Goal: Transaction & Acquisition: Purchase product/service

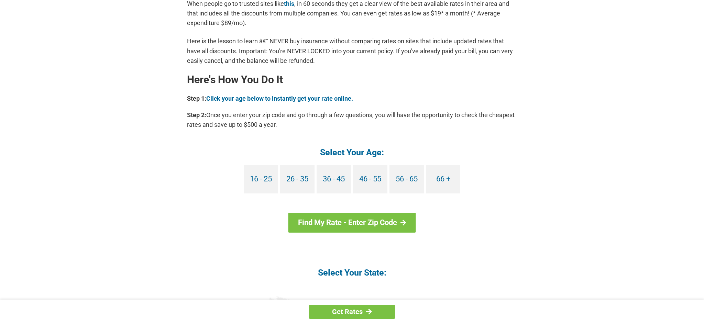
scroll to position [563, 0]
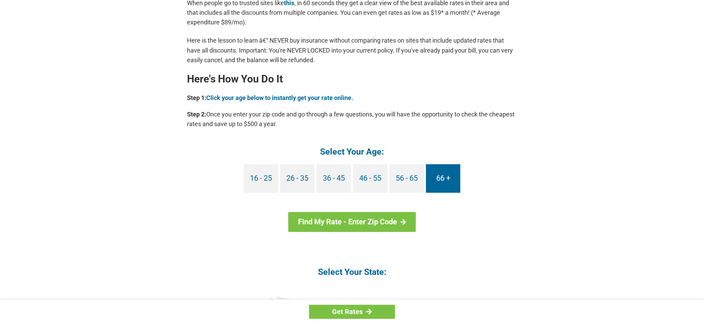
click at [446, 180] on link "66 +" at bounding box center [443, 178] width 34 height 29
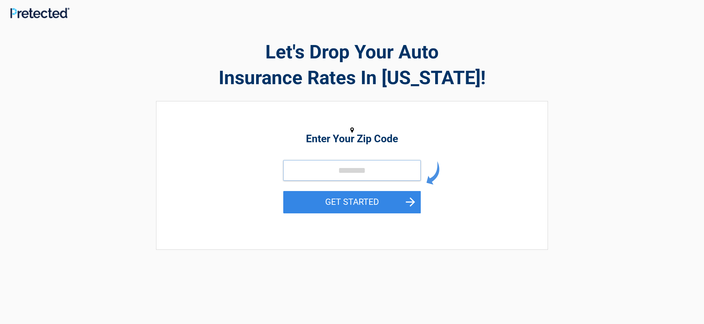
click at [378, 174] on input "tel" at bounding box center [351, 170] width 137 height 21
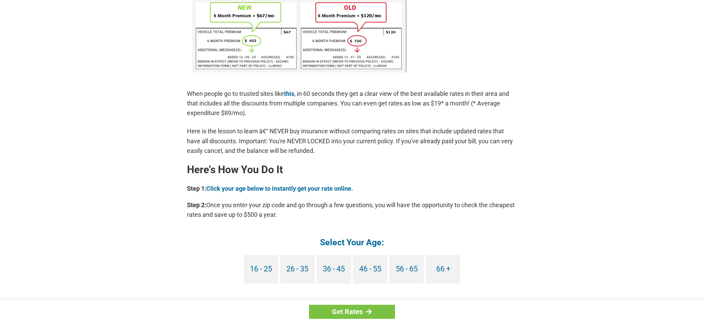
scroll to position [473, 0]
click at [453, 265] on link "66 +" at bounding box center [443, 269] width 34 height 29
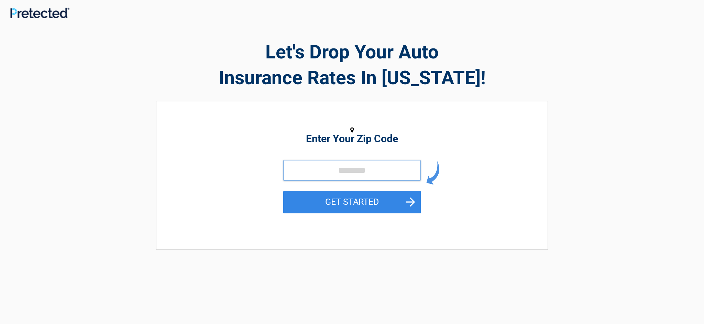
click at [347, 170] on input "tel" at bounding box center [351, 170] width 137 height 21
type input "*****"
click at [380, 200] on button "GET STARTED" at bounding box center [351, 202] width 137 height 22
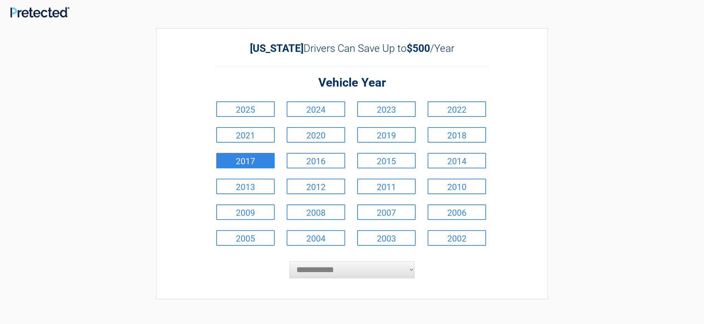
click at [265, 159] on link "2017" at bounding box center [245, 160] width 58 height 15
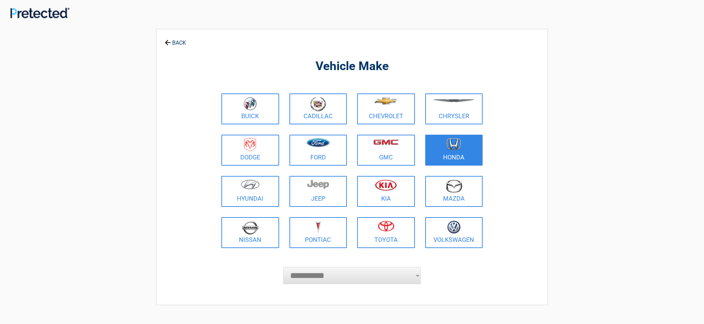
click at [462, 154] on link "Honda" at bounding box center [454, 150] width 58 height 31
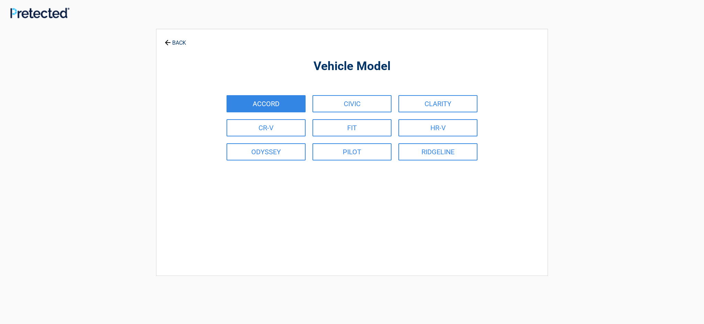
click at [281, 108] on link "ACCORD" at bounding box center [265, 103] width 79 height 17
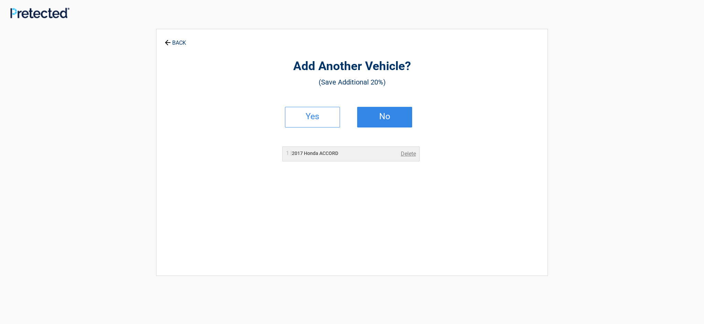
click at [361, 119] on link "No" at bounding box center [384, 117] width 55 height 21
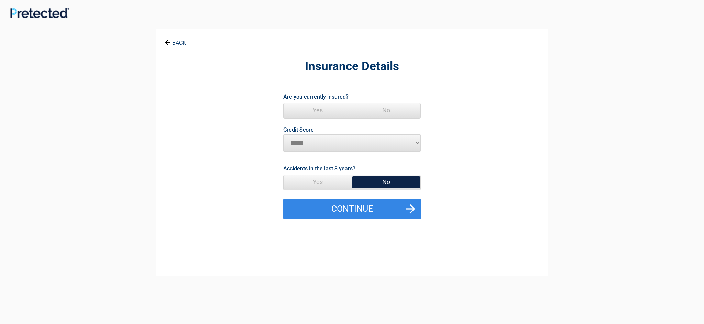
click at [316, 111] on span "Yes" at bounding box center [317, 110] width 68 height 14
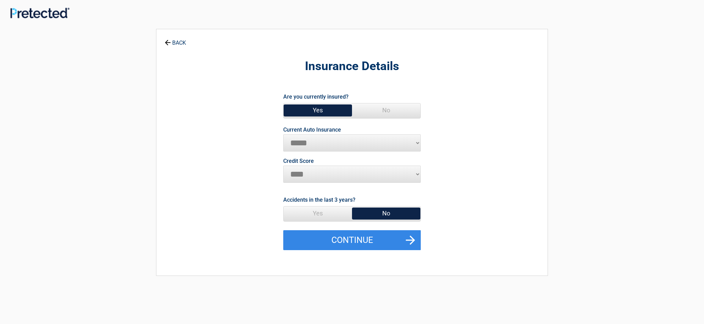
scroll to position [0, 0]
select select "**********"
click at [379, 213] on span "No" at bounding box center [386, 213] width 68 height 14
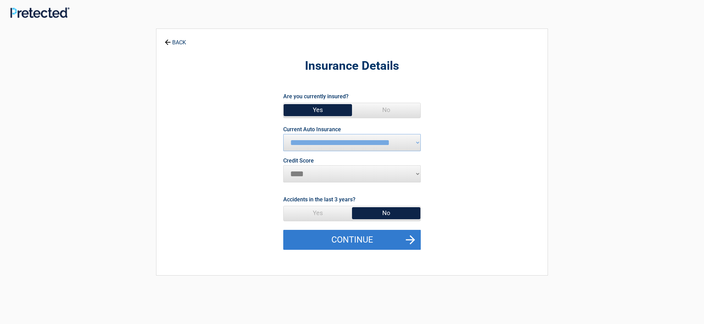
scroll to position [0, 0]
click at [390, 240] on button "Continue" at bounding box center [351, 240] width 137 height 20
